Goal: Task Accomplishment & Management: Complete application form

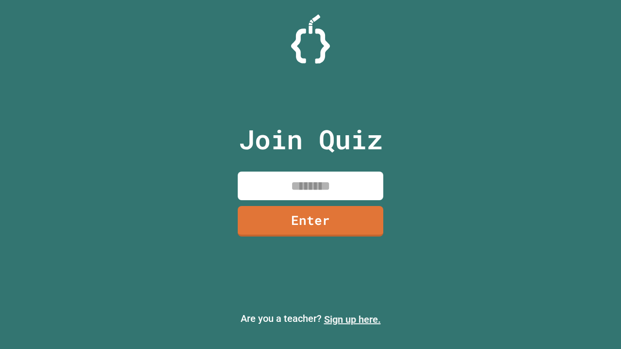
click at [352, 320] on link "Sign up here." at bounding box center [352, 320] width 57 height 12
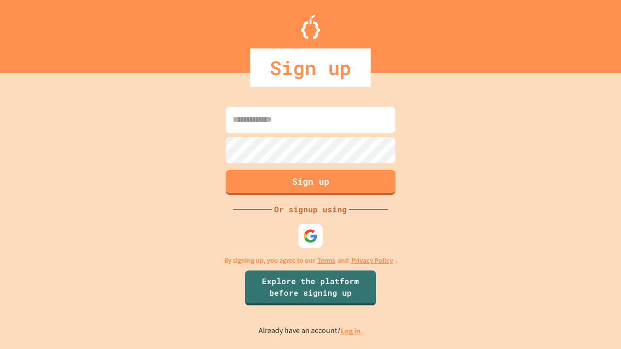
click at [352, 331] on link "Log in." at bounding box center [352, 331] width 22 height 10
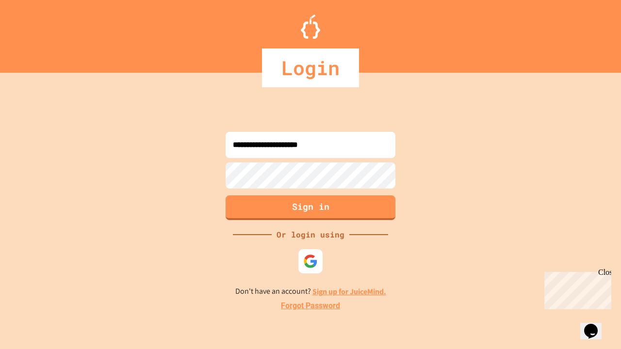
type input "**********"
